Goal: Task Accomplishment & Management: Use online tool/utility

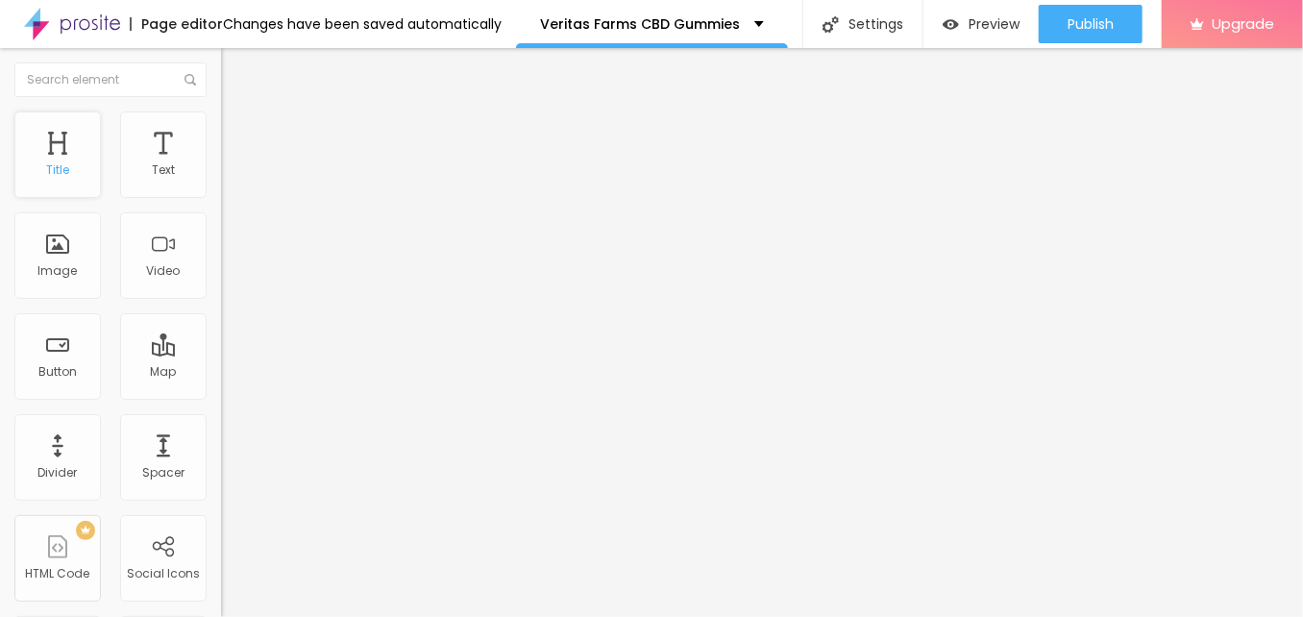
click at [61, 159] on div "Title" at bounding box center [57, 154] width 86 height 86
click at [62, 140] on div "Title" at bounding box center [57, 154] width 86 height 86
click at [56, 155] on div "Title" at bounding box center [57, 154] width 86 height 86
click at [78, 150] on div "Title" at bounding box center [57, 154] width 86 height 86
click at [238, 129] on span "Advanced" at bounding box center [269, 124] width 62 height 16
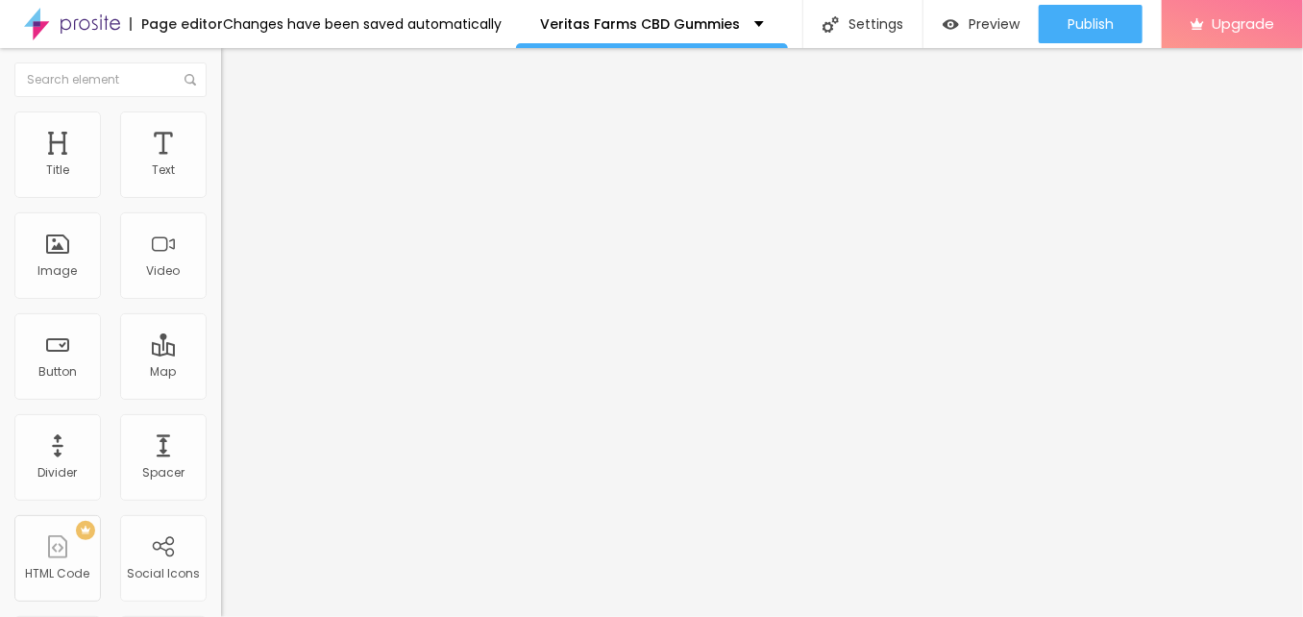
click at [221, 110] on img at bounding box center [229, 100] width 17 height 17
click at [229, 279] on icon "button" at bounding box center [235, 273] width 12 height 12
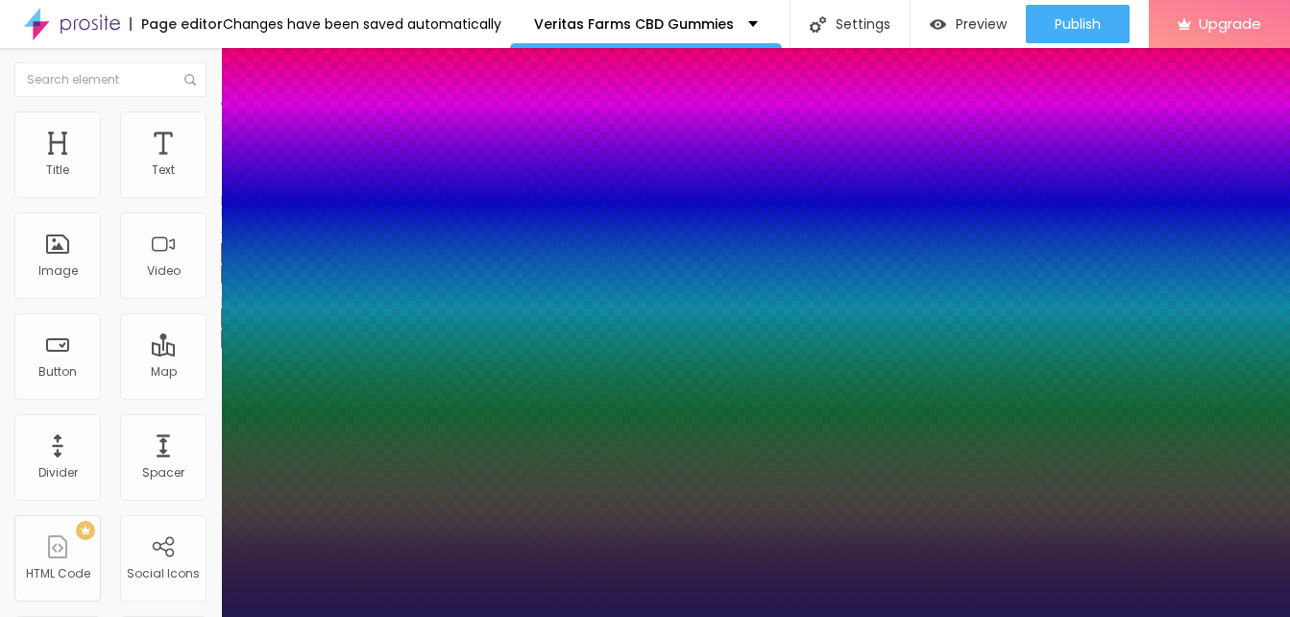
type input "1"
type input "24"
type input "1"
type input "41"
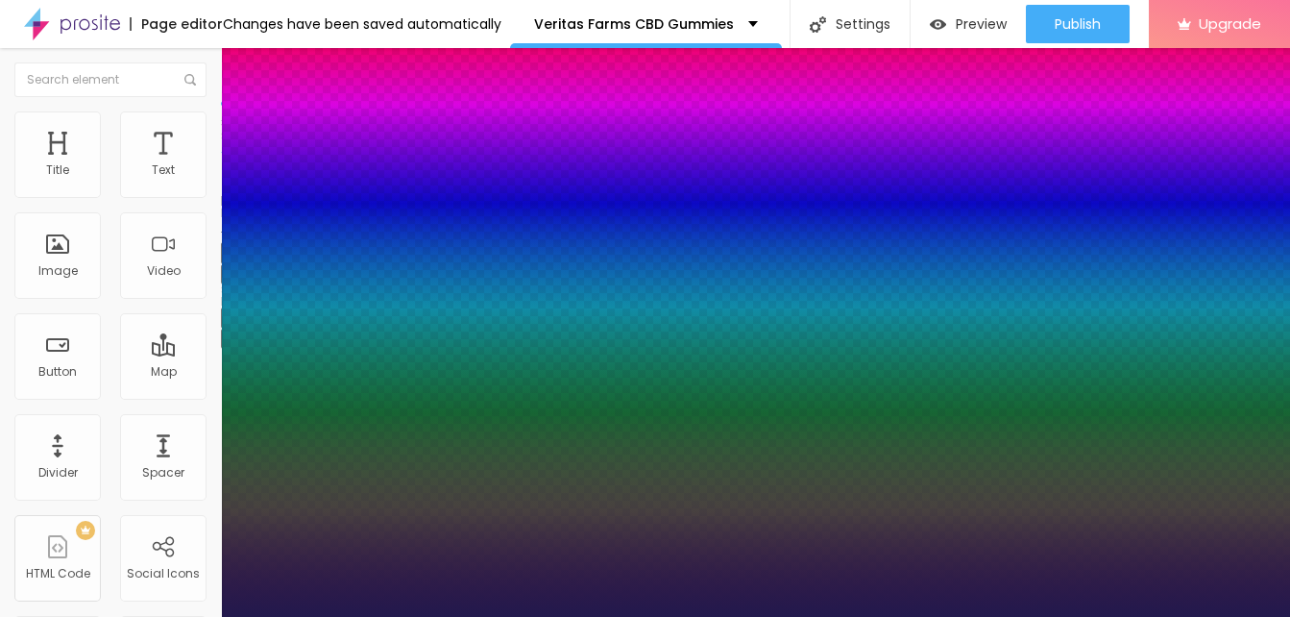
type input "41"
type input "1"
type input "35"
type input "1"
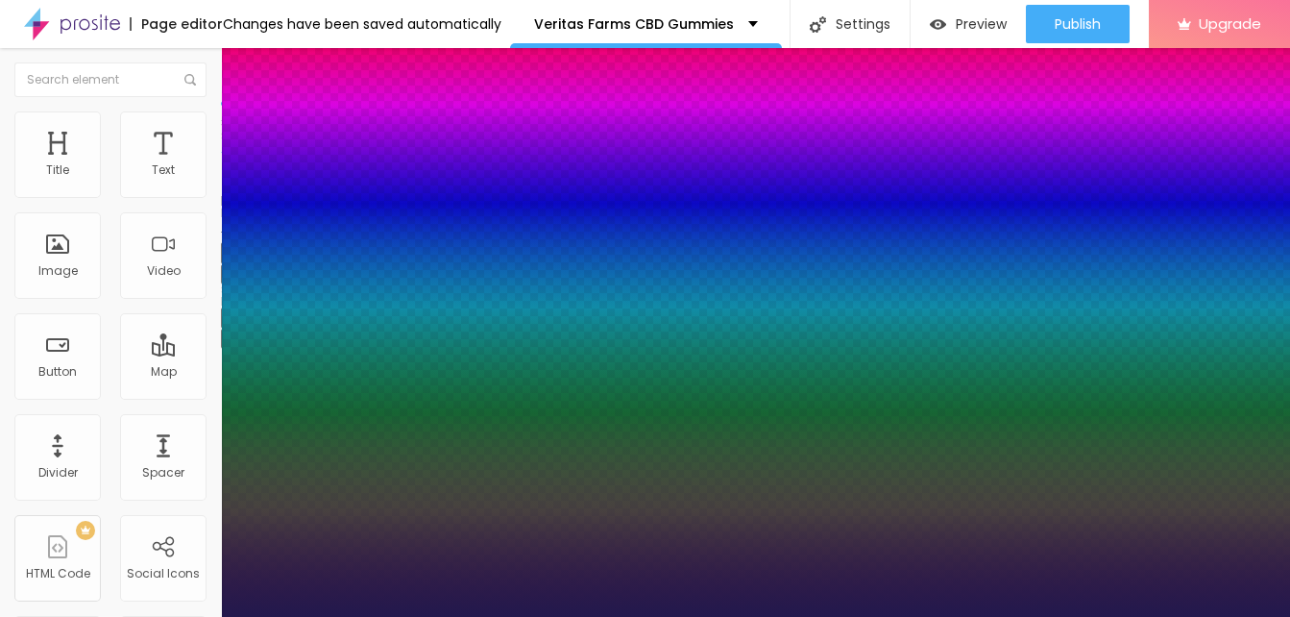
drag, startPoint x: 271, startPoint y: 539, endPoint x: 288, endPoint y: 542, distance: 17.5
type input "35"
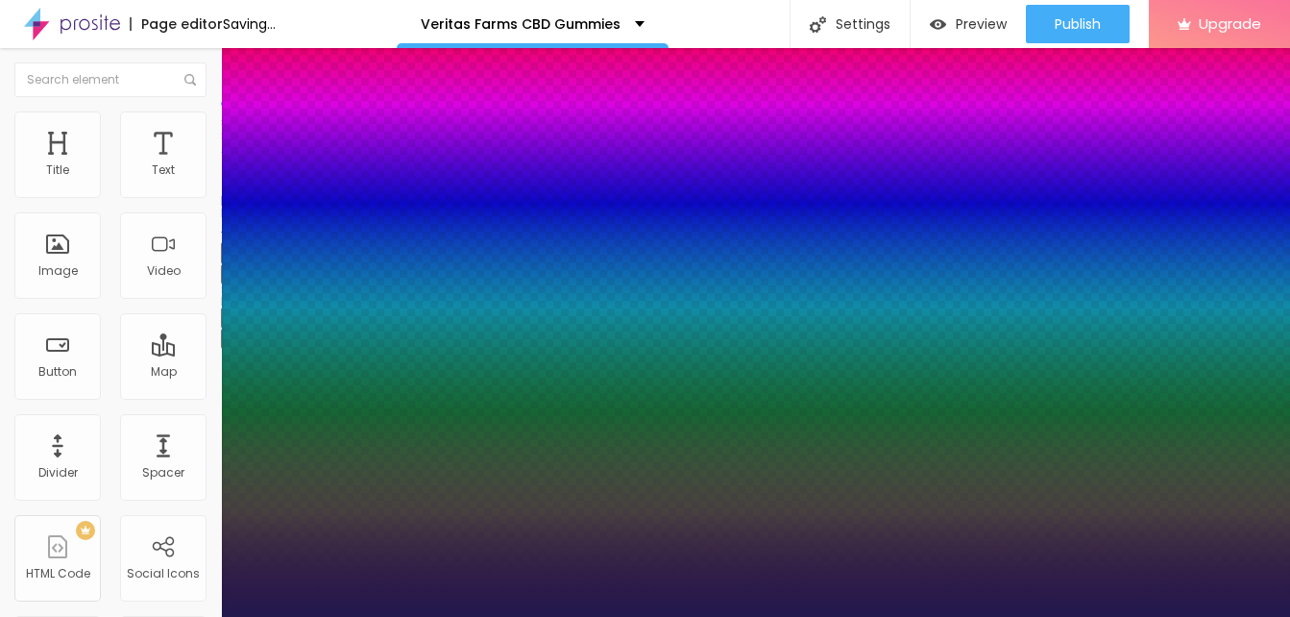
type input "1"
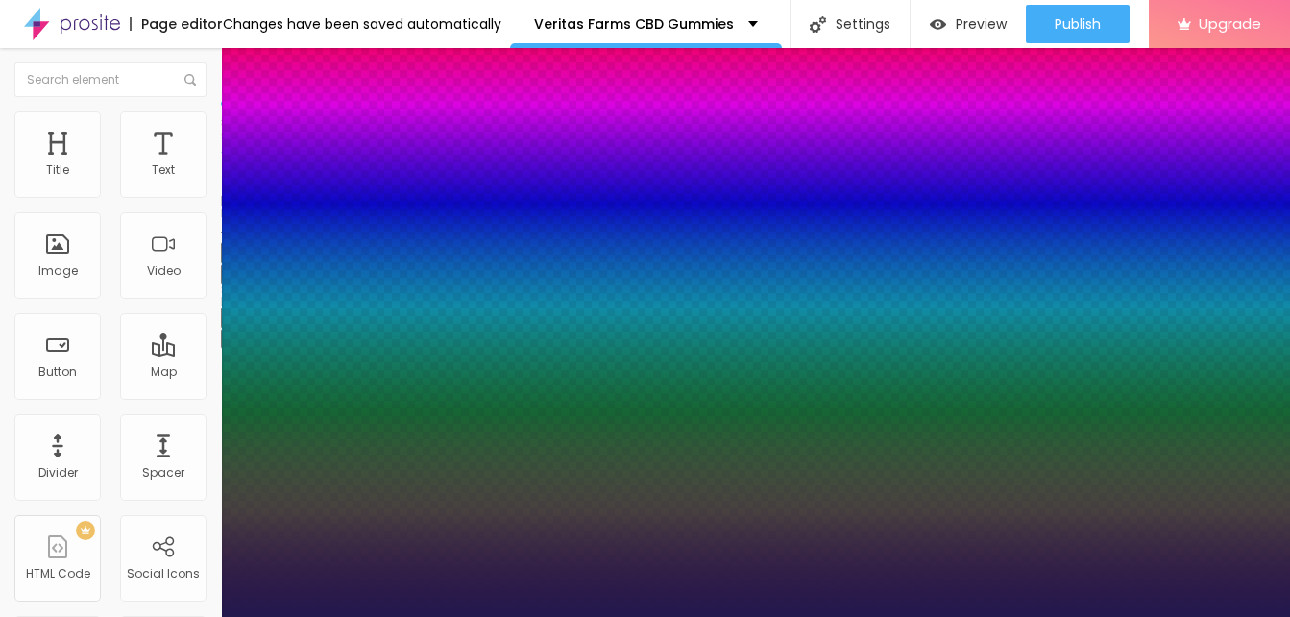
click at [530, 616] on div at bounding box center [645, 617] width 1290 height 0
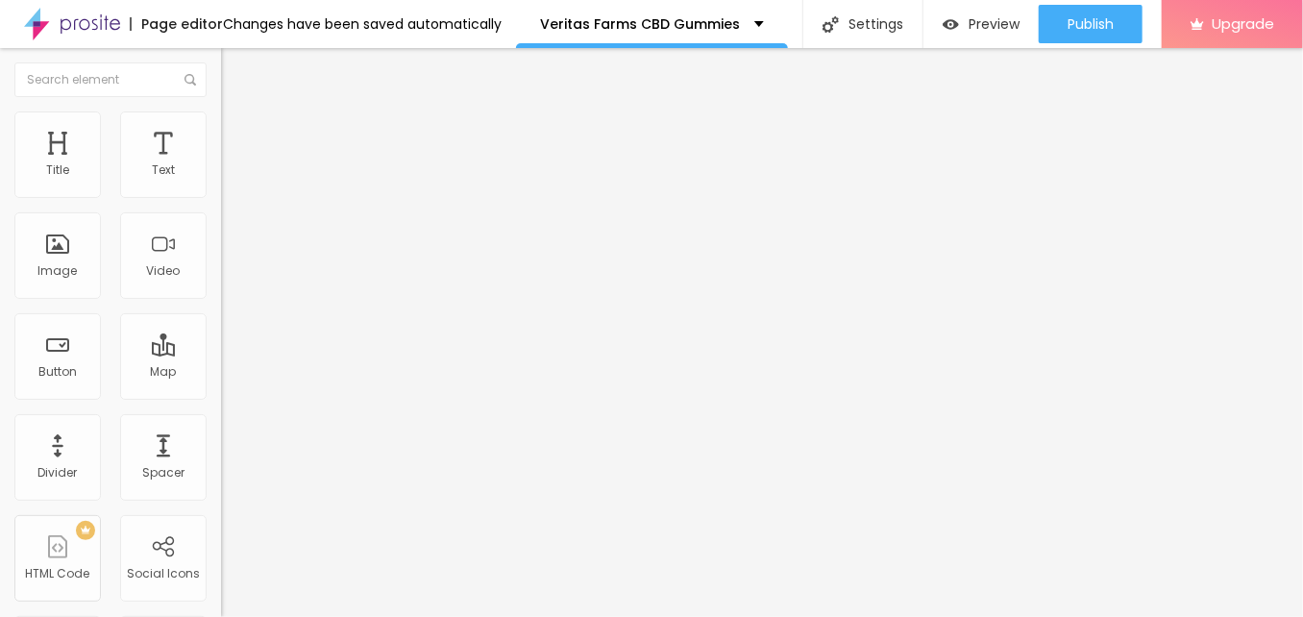
click at [221, 131] on li "Advanced" at bounding box center [331, 120] width 221 height 19
click at [235, 73] on div "Edit Title" at bounding box center [278, 69] width 86 height 15
click at [235, 71] on img "button" at bounding box center [242, 69] width 15 height 15
click at [235, 69] on img "button" at bounding box center [242, 69] width 15 height 15
click at [221, 165] on span "Add image" at bounding box center [260, 157] width 79 height 16
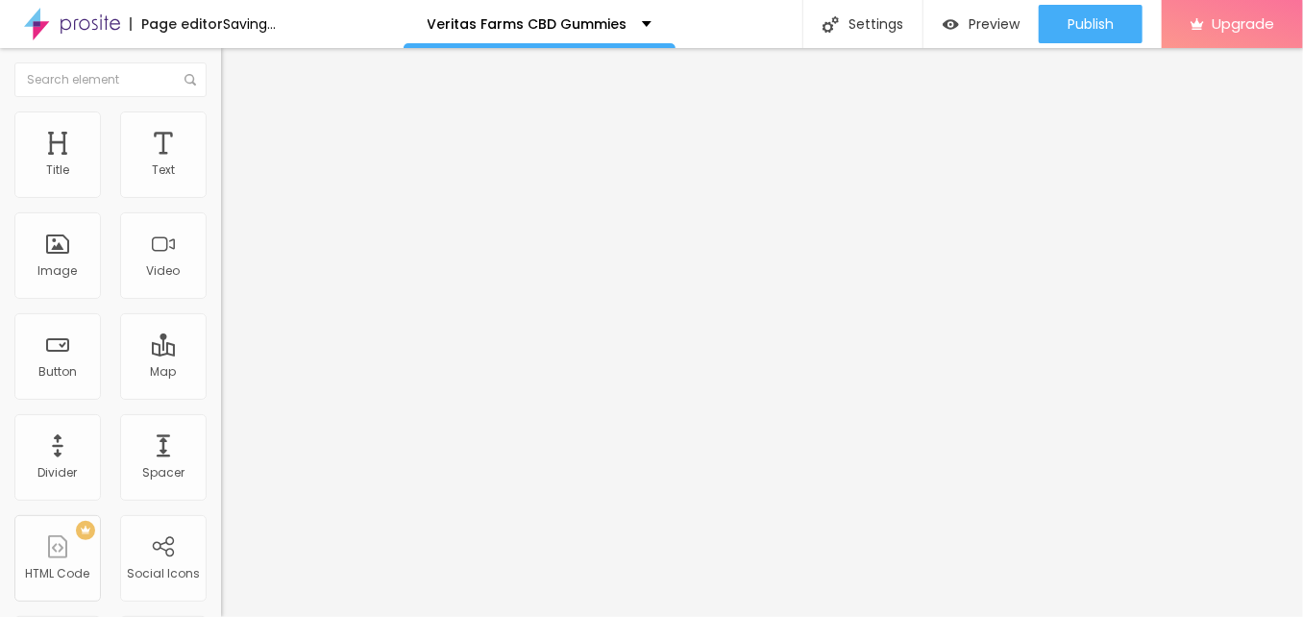
click at [221, 194] on input "text" at bounding box center [336, 184] width 231 height 19
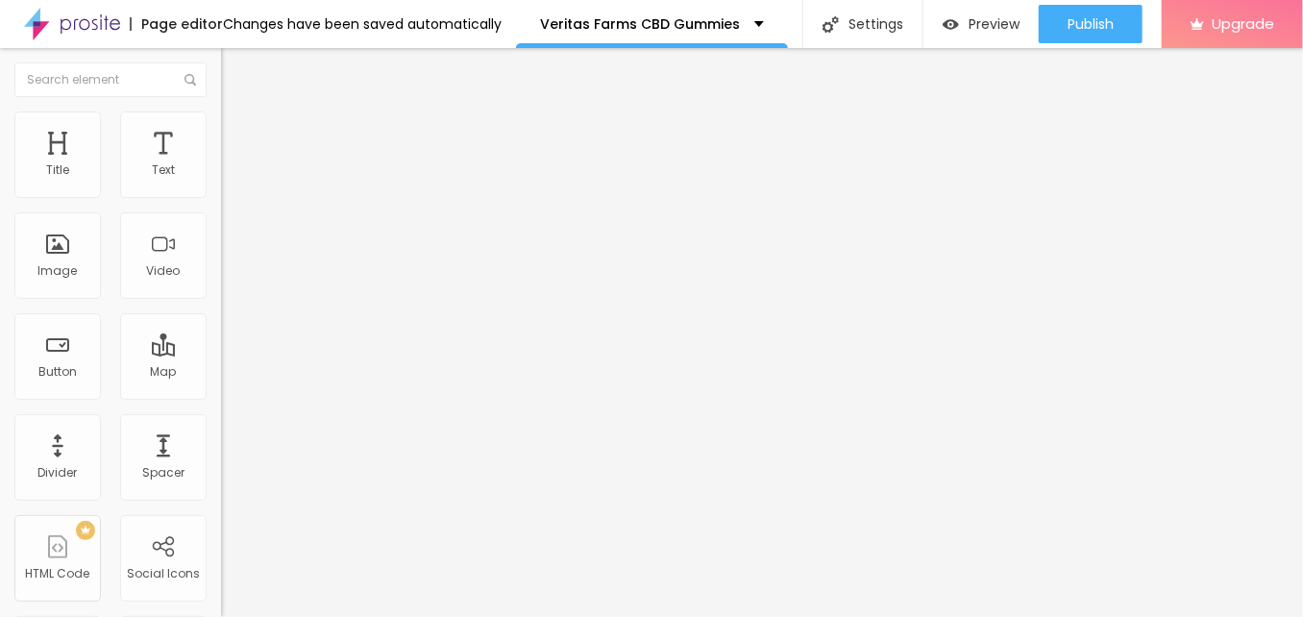
paste input "Veritas Farms CBD Gummies"
type input "Veritas Farms CBD Gummies"
click at [221, 410] on div "URL https://" at bounding box center [331, 386] width 221 height 47
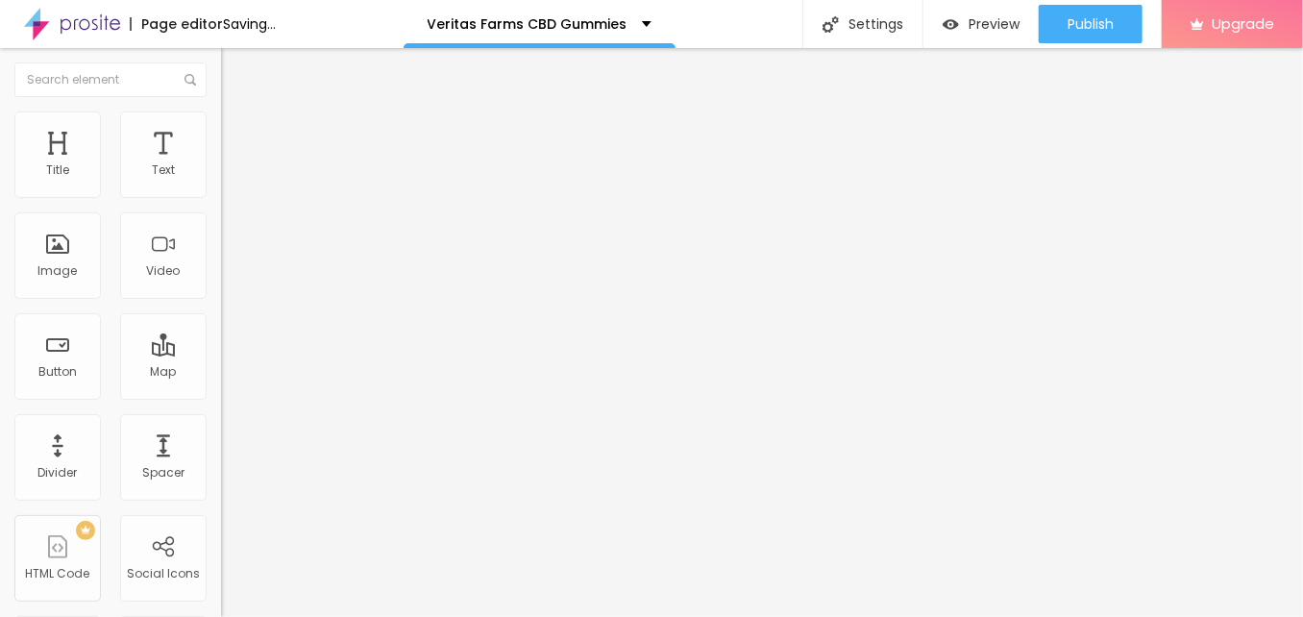
click at [221, 394] on input "https://" at bounding box center [336, 384] width 231 height 19
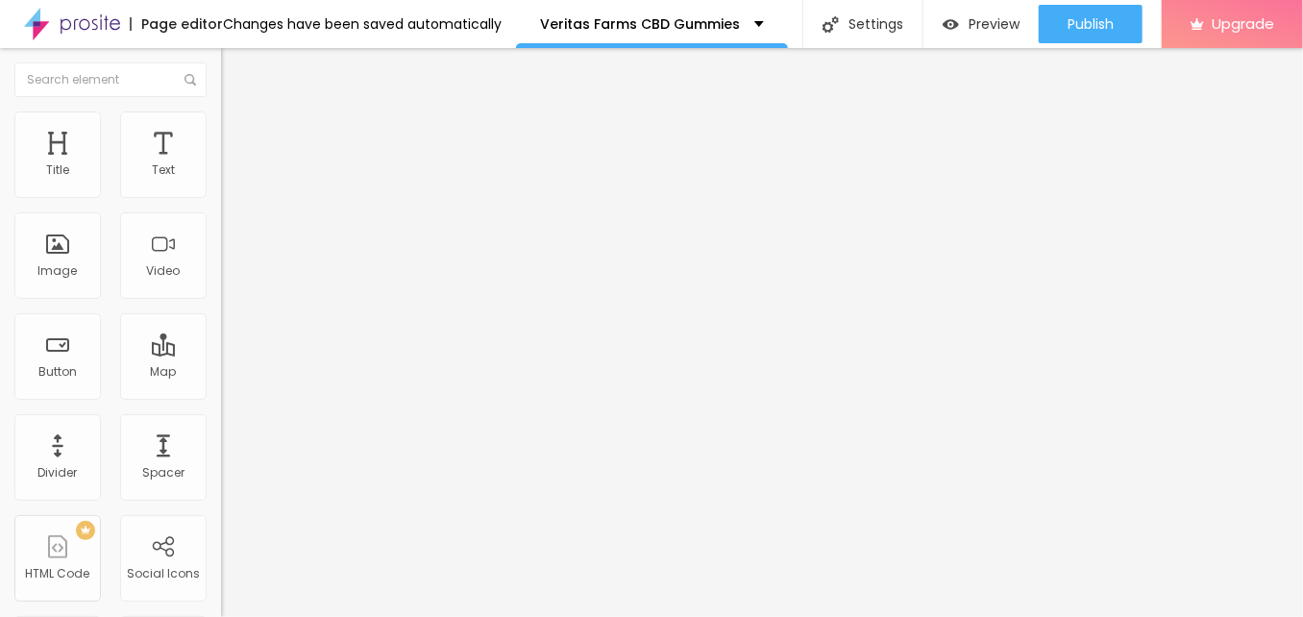
paste input "[DOMAIN_NAME][URL]"
type input "[URL][DOMAIN_NAME]"
click at [221, 129] on li "Style" at bounding box center [331, 120] width 221 height 19
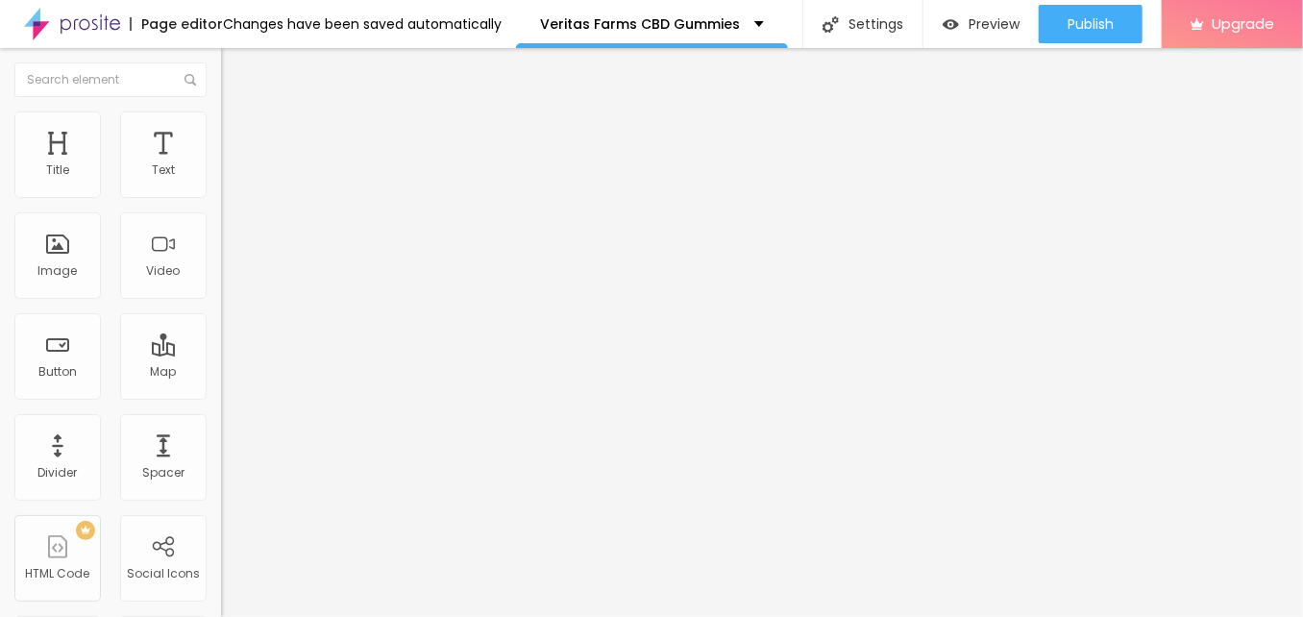
type input "95"
type input "85"
type input "80"
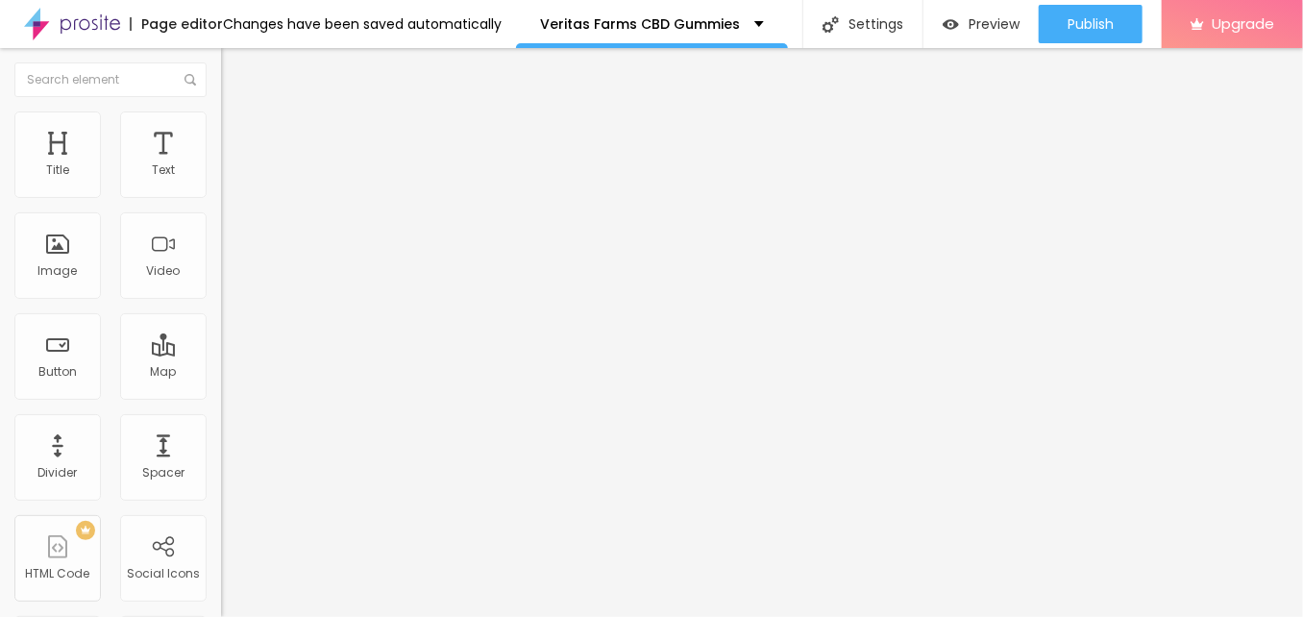
type input "80"
type input "70"
type input "65"
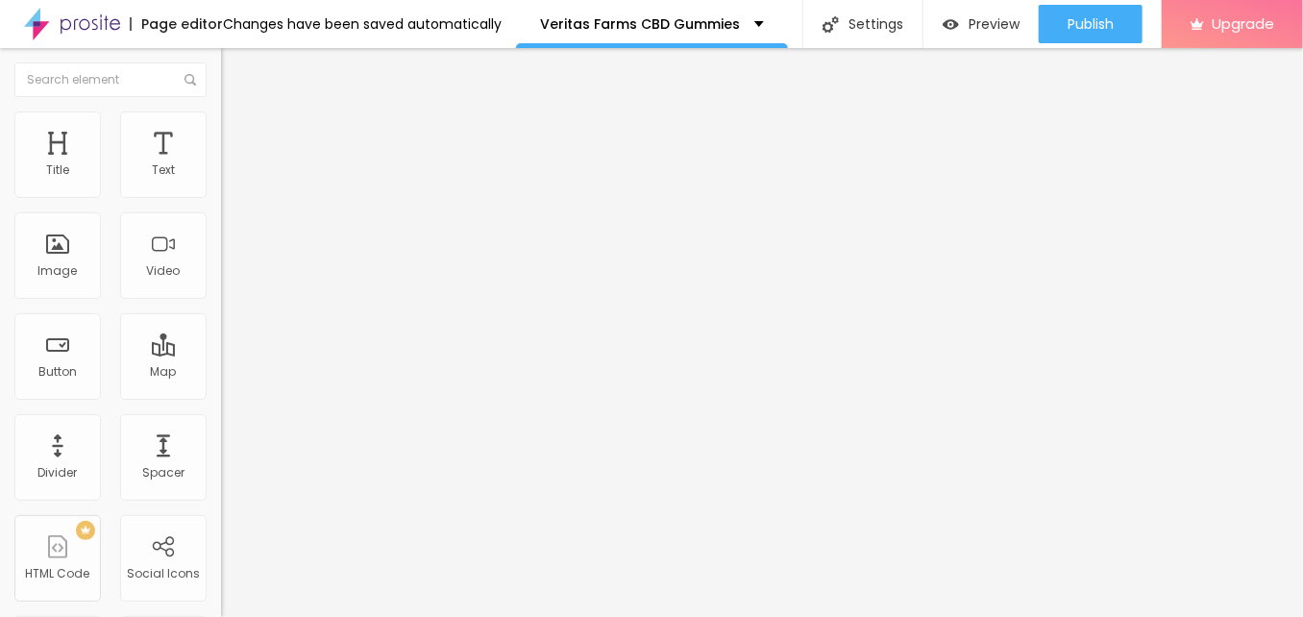
type input "60"
type input "55"
type input "50"
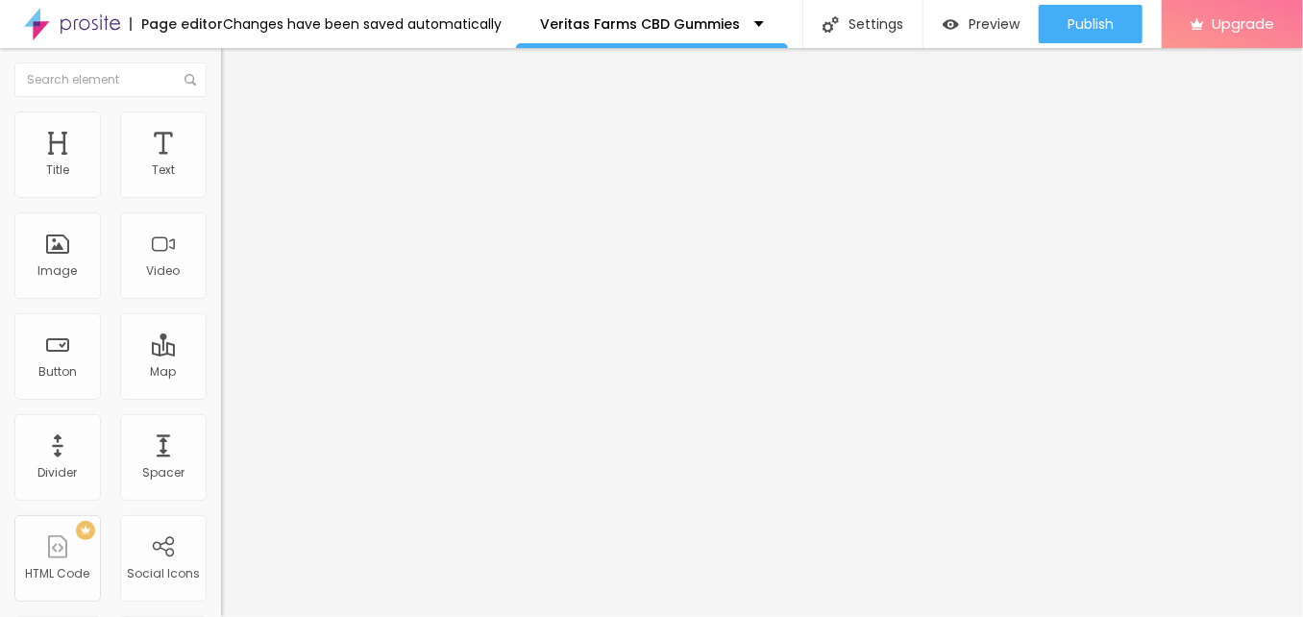
type input "50"
type input "45"
type input "40"
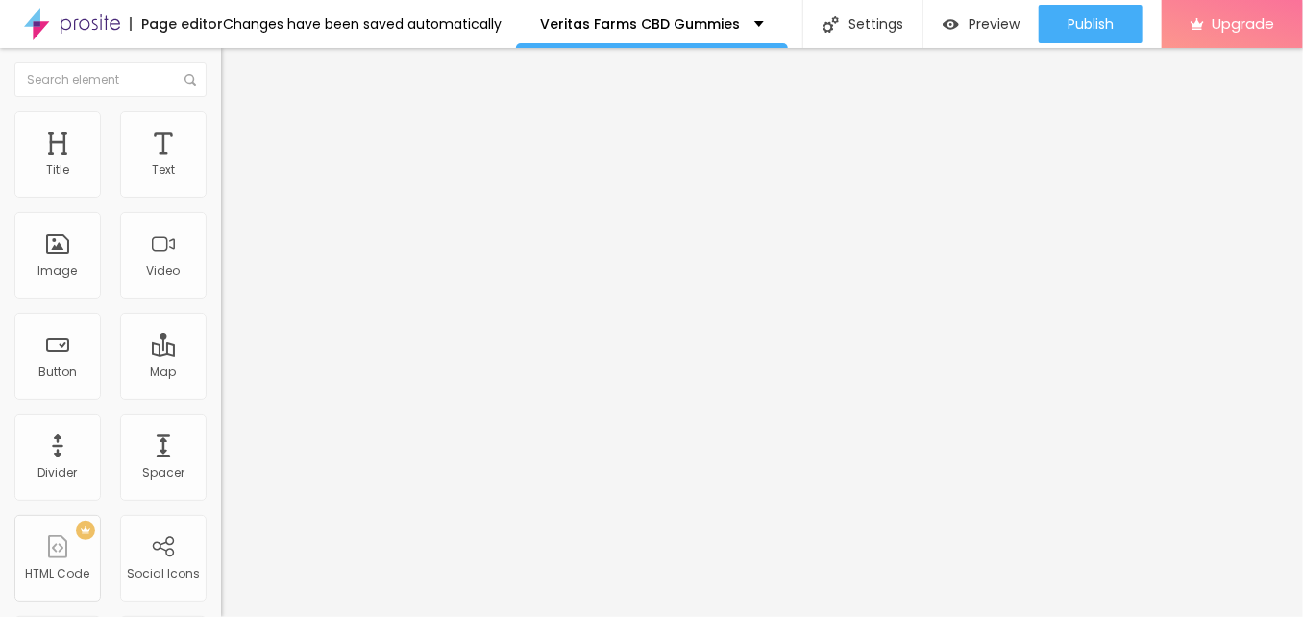
type input "35"
type input "30"
type input "35"
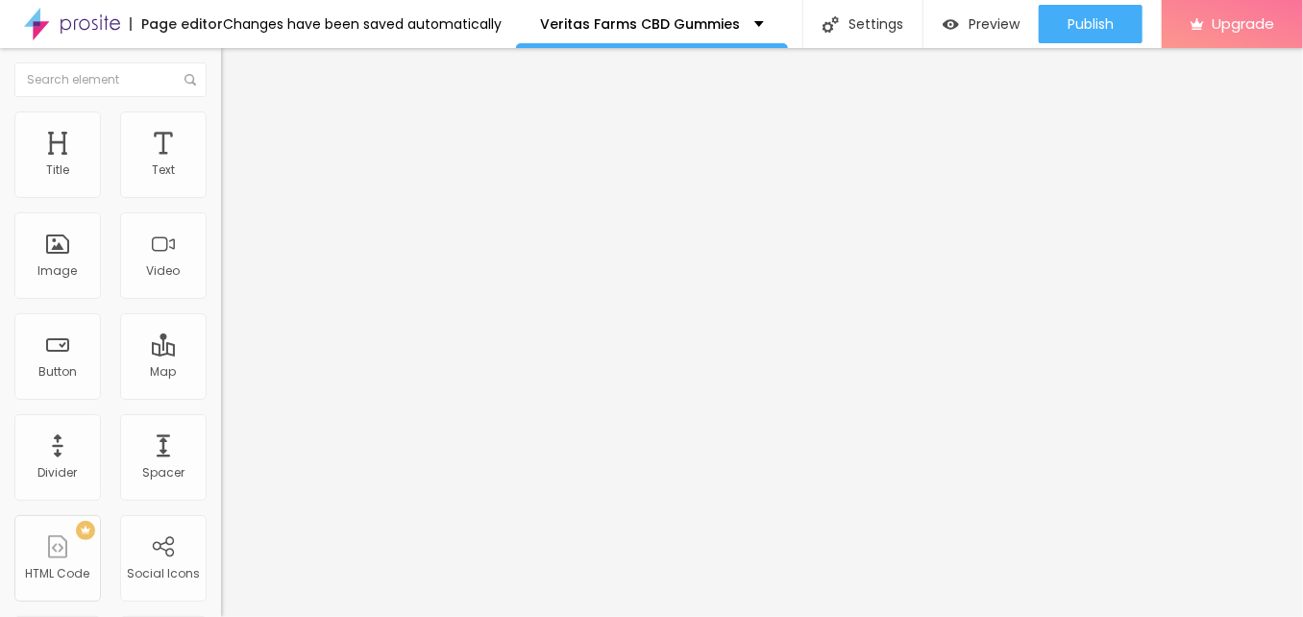
type input "35"
type input "40"
type input "35"
drag, startPoint x: 196, startPoint y: 208, endPoint x: 69, endPoint y: 214, distance: 127.0
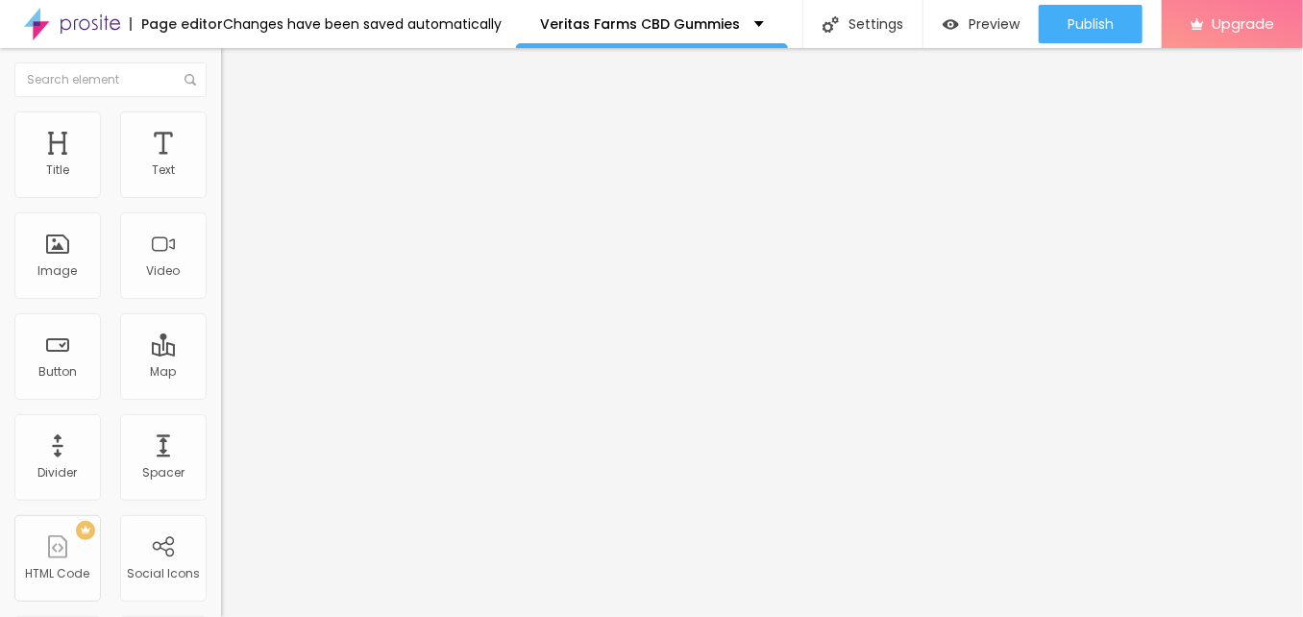
type input "35"
click at [221, 197] on input "range" at bounding box center [283, 189] width 124 height 15
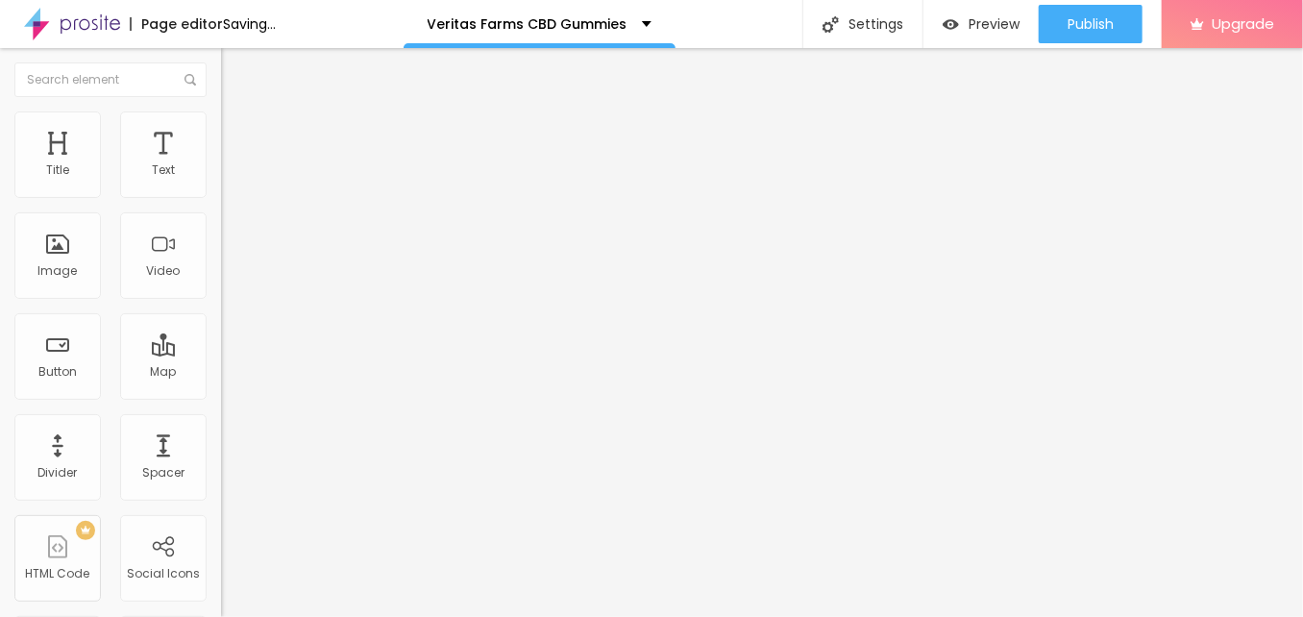
click at [221, 78] on button "Edit Image" at bounding box center [331, 70] width 221 height 44
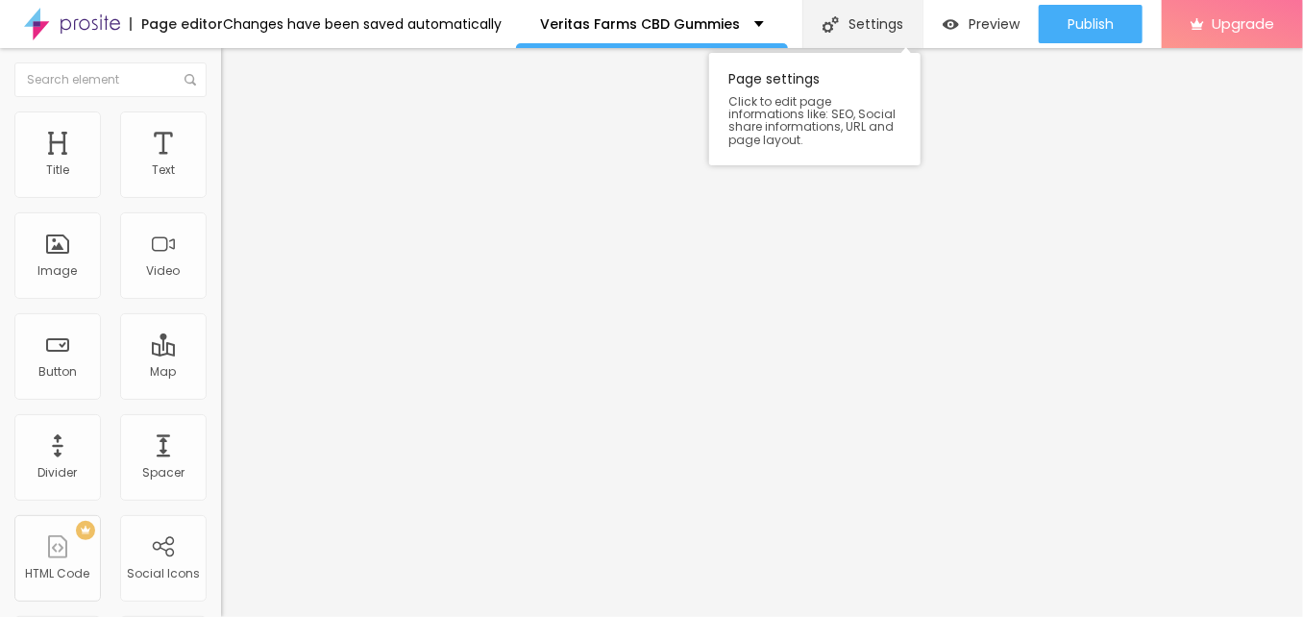
click at [870, 18] on div "Settings" at bounding box center [862, 24] width 120 height 48
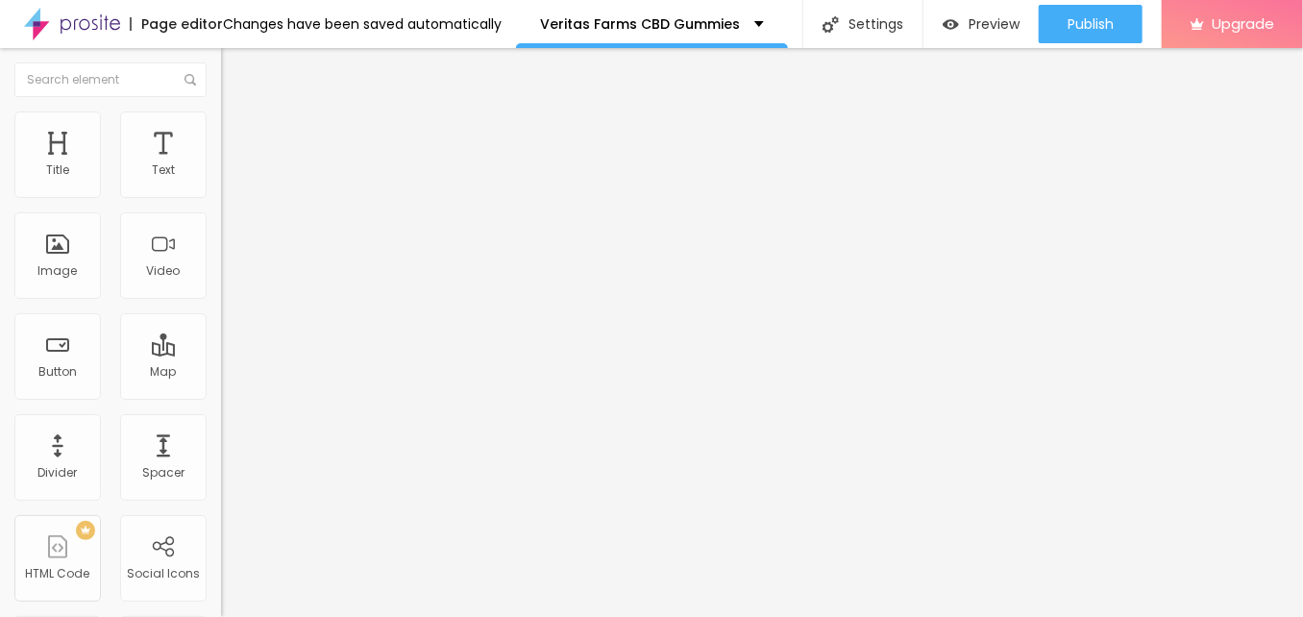
drag, startPoint x: 326, startPoint y: 274, endPoint x: 418, endPoint y: 308, distance: 98.5
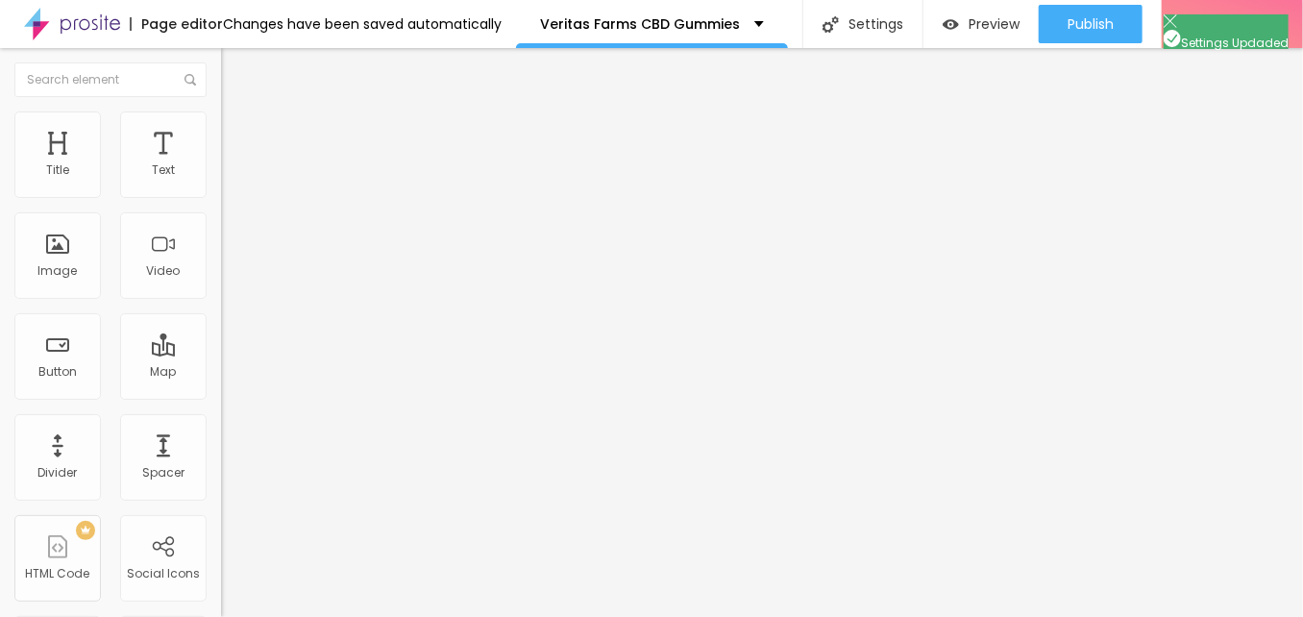
scroll to position [95, 0]
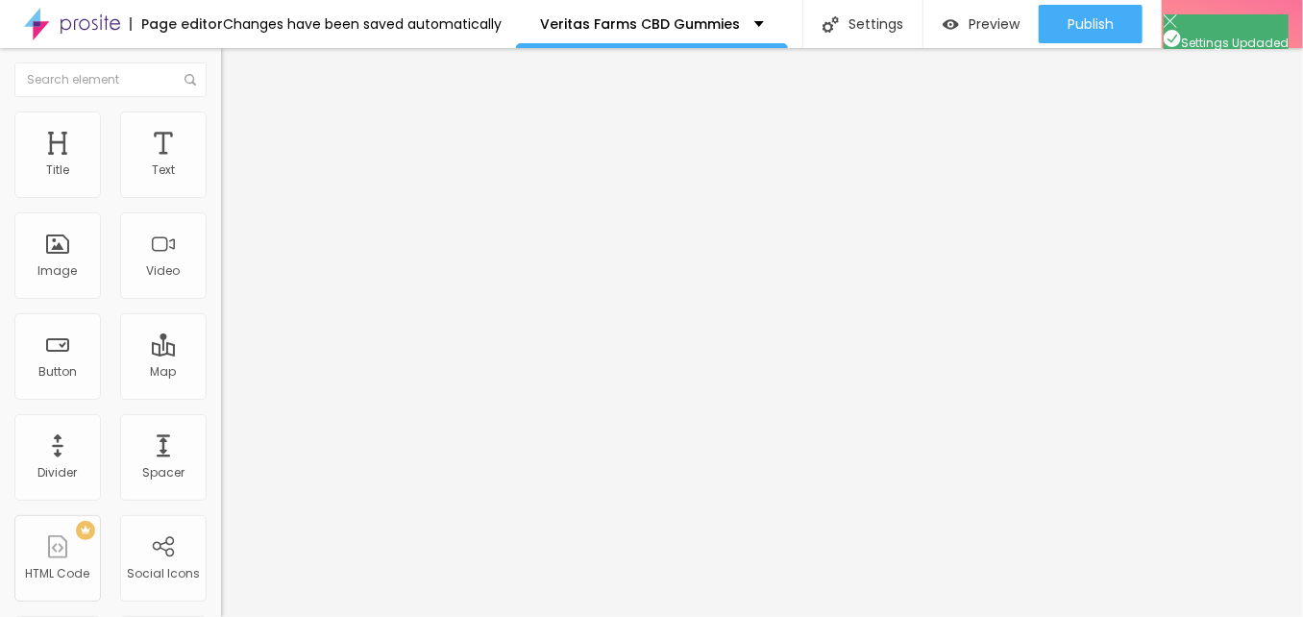
scroll to position [0, 0]
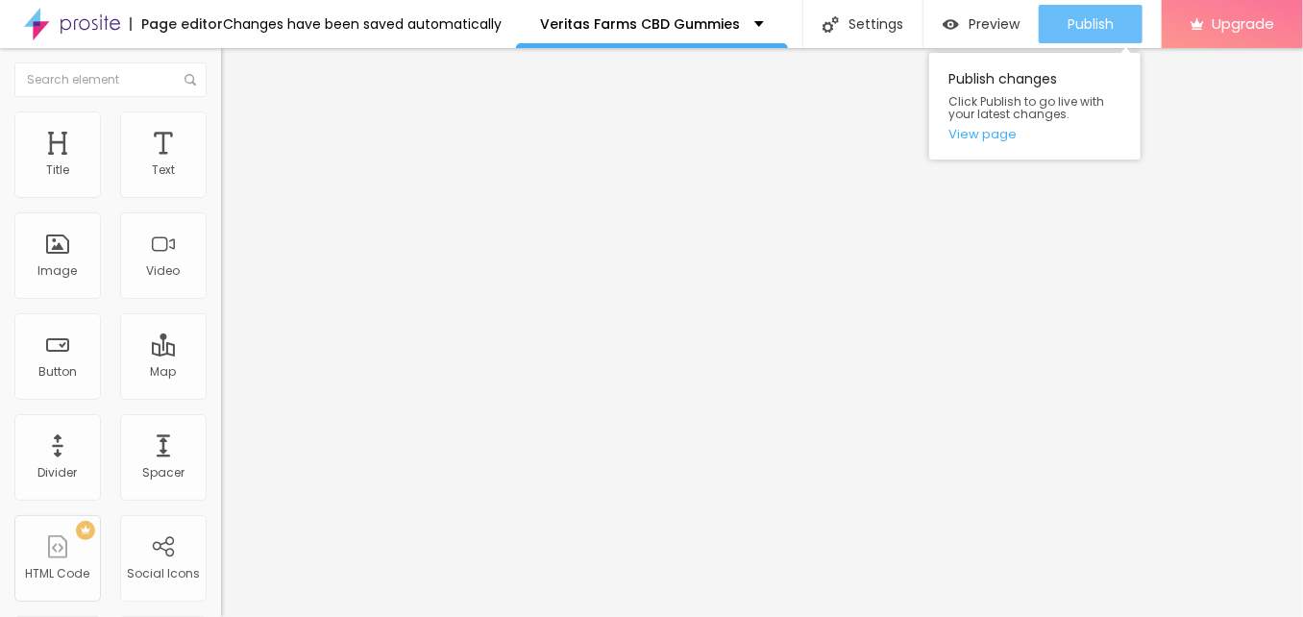
click at [1075, 9] on div "Publish" at bounding box center [1090, 24] width 46 height 38
